Goal: Find specific page/section: Find specific page/section

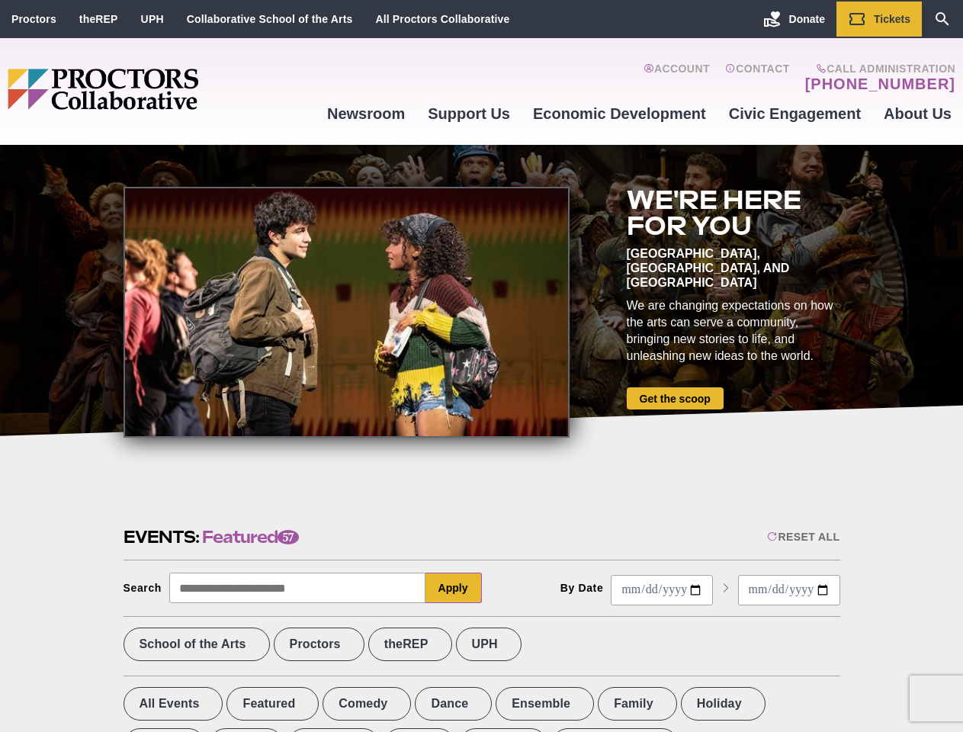
click at [481, 366] on div at bounding box center [347, 312] width 446 height 251
click at [802, 537] on div "Reset All" at bounding box center [803, 537] width 72 height 12
click at [454, 588] on button "Apply" at bounding box center [454, 588] width 56 height 31
